Goal: Information Seeking & Learning: Find contact information

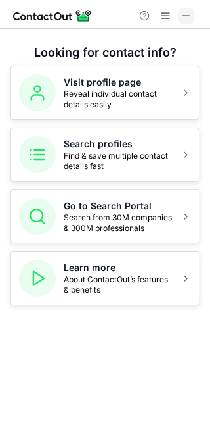
click at [184, 17] on span at bounding box center [186, 16] width 11 height 11
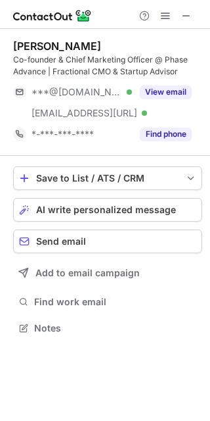
scroll to position [319, 210]
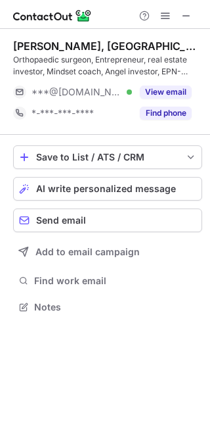
scroll to position [297, 210]
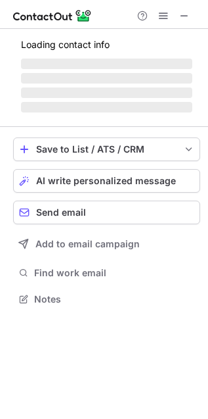
scroll to position [319, 208]
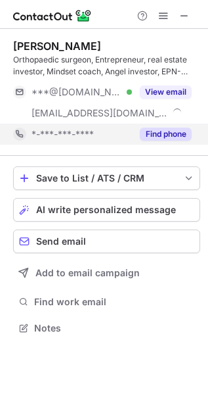
click at [166, 130] on button "Find phone" at bounding box center [166, 134] width 52 height 13
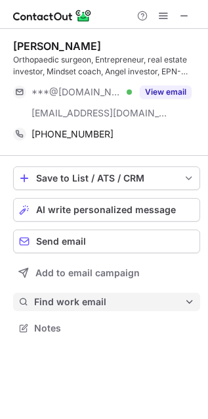
click at [47, 298] on span "Find work email" at bounding box center [109, 302] width 151 height 12
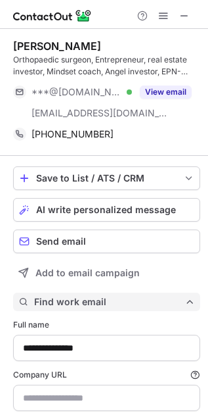
scroll to position [458, 200]
type input "**********"
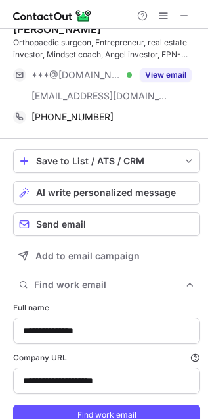
scroll to position [0, 0]
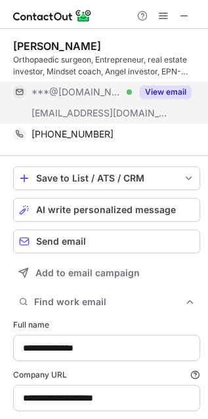
click at [171, 87] on button "View email" at bounding box center [166, 91] width 52 height 13
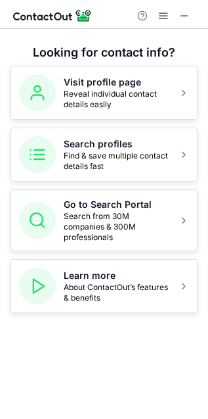
click at [201, 49] on h4 "Looking for contact info?" at bounding box center [104, 53] width 208 height 16
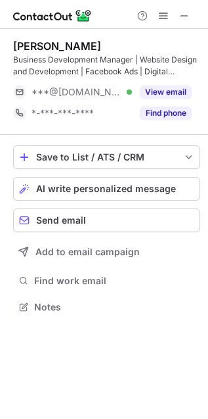
scroll to position [297, 208]
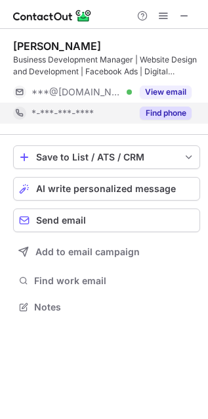
click at [159, 110] on button "Find phone" at bounding box center [166, 113] width 52 height 13
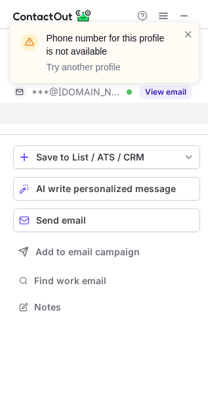
scroll to position [277, 208]
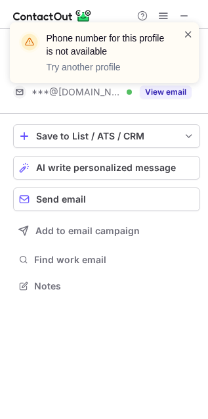
click at [187, 32] on span at bounding box center [188, 34] width 11 height 13
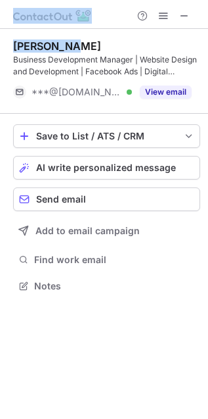
drag, startPoint x: 187, startPoint y: 32, endPoint x: -333, endPoint y: 112, distance: 526.9
click at [0, 112] on html "Tanu Gupta Business Development Manager | Website Design and Development | Face…" at bounding box center [104, 209] width 208 height 419
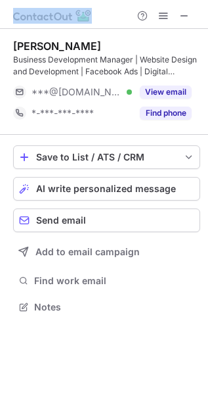
scroll to position [297, 208]
